Goal: Download file/media

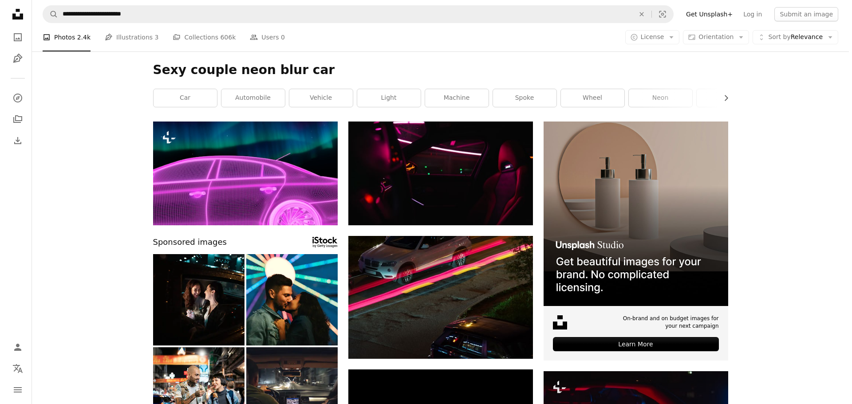
scroll to position [1642, 0]
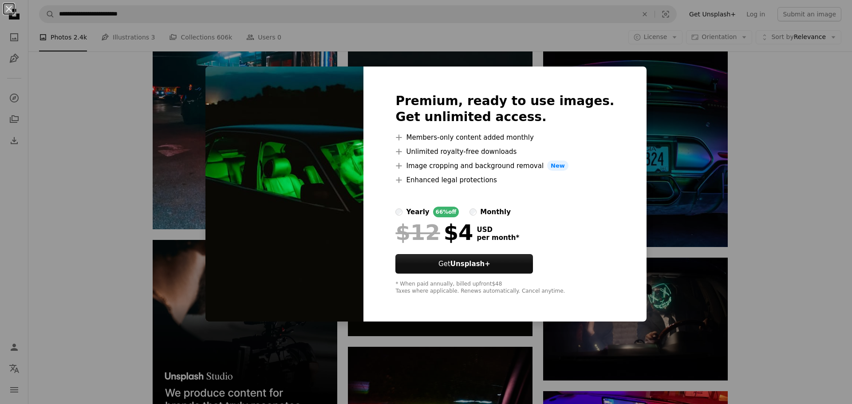
click at [117, 283] on div "An X shape Premium, ready to use images. Get unlimited access. A plus sign Memb…" at bounding box center [426, 202] width 852 height 404
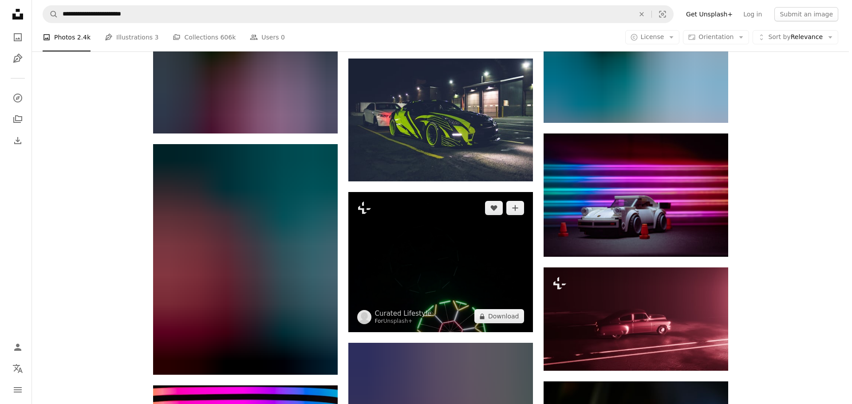
scroll to position [10341, 0]
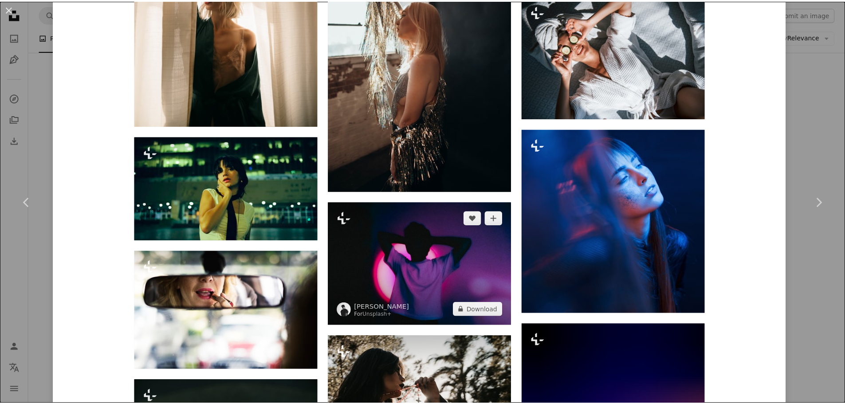
scroll to position [5402, 0]
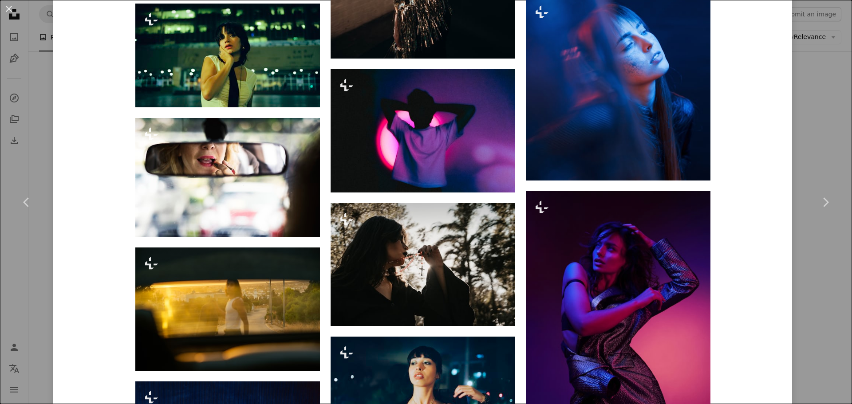
click at [44, 33] on div "An X shape Chevron left Chevron right Kovina Đurić For Unsplash+ A heart A plus…" at bounding box center [426, 202] width 852 height 404
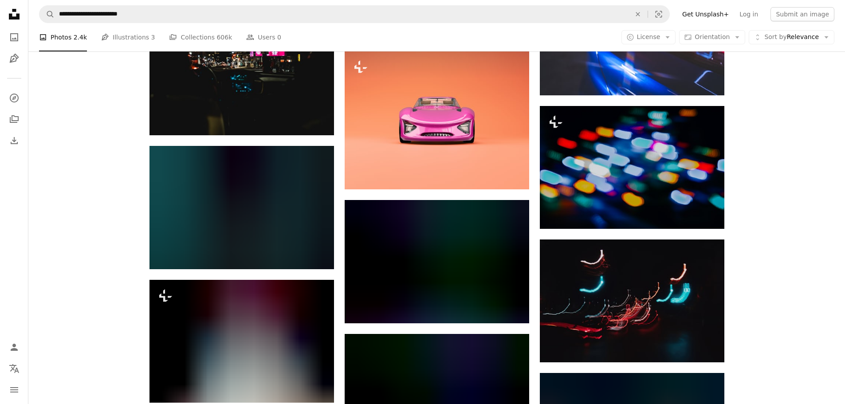
scroll to position [13581, 0]
